Goal: Task Accomplishment & Management: Manage account settings

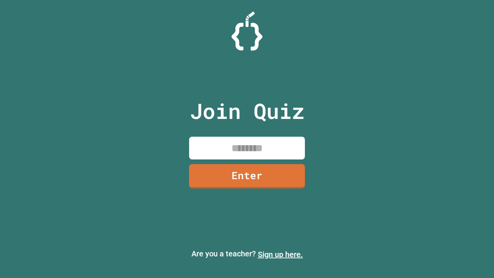
click at [280, 254] on link "Sign up here." at bounding box center [280, 254] width 45 height 9
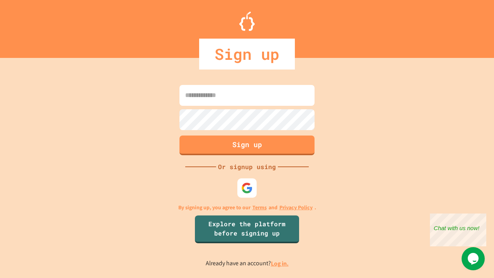
click at [280, 263] on link "Log in." at bounding box center [280, 263] width 18 height 8
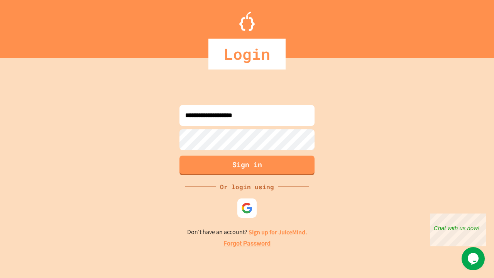
type input "**********"
